Goal: Navigation & Orientation: Find specific page/section

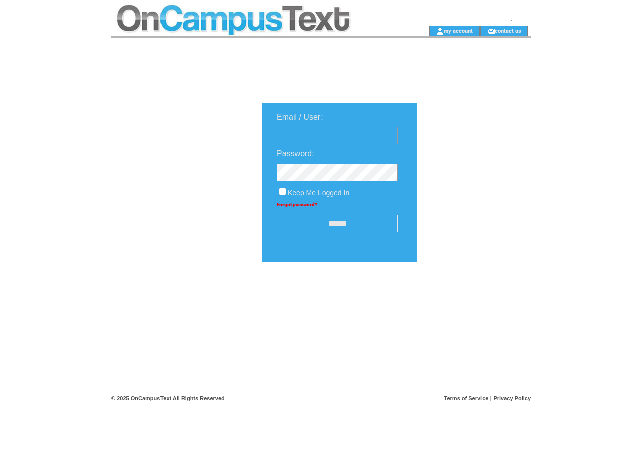
click at [254, 13] on td at bounding box center [253, 13] width 285 height 26
click at [254, 31] on td at bounding box center [253, 31] width 285 height 10
click at [412, 31] on td at bounding box center [413, 31] width 32 height 10
click at [459, 30] on link "my account" at bounding box center [458, 30] width 29 height 7
click at [508, 30] on link "contact us" at bounding box center [508, 30] width 27 height 7
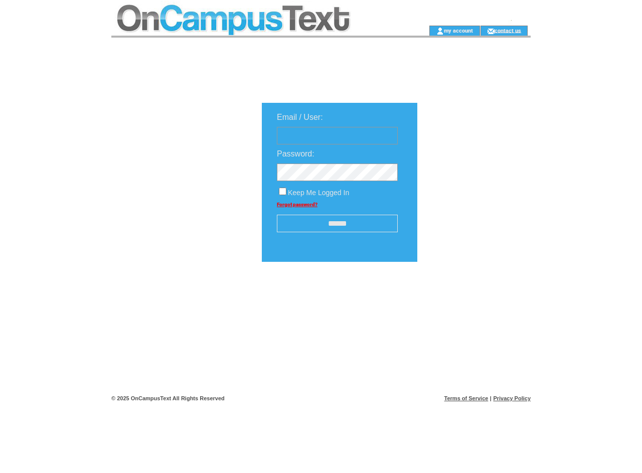
click at [337, 224] on input "******" at bounding box center [337, 224] width 121 height 18
click at [472, 297] on img at bounding box center [472, 293] width 50 height 13
click at [467, 398] on link "Terms of Service" at bounding box center [467, 398] width 44 height 6
click at [512, 398] on link "Privacy Policy" at bounding box center [512, 398] width 38 height 6
